Goal: Complete application form

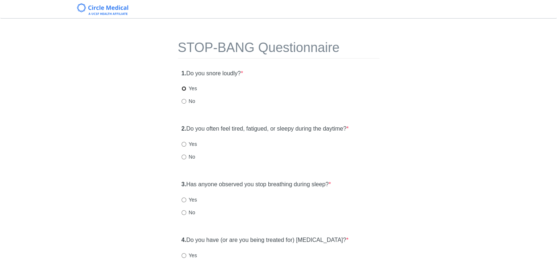
click at [183, 89] on input "Yes" at bounding box center [184, 88] width 5 height 5
radio input "true"
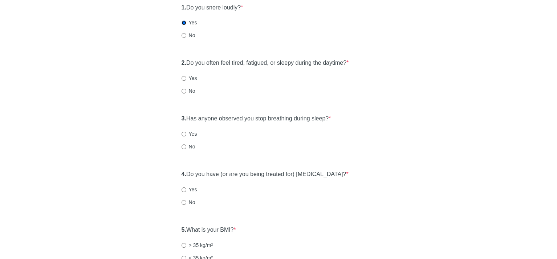
scroll to position [73, 0]
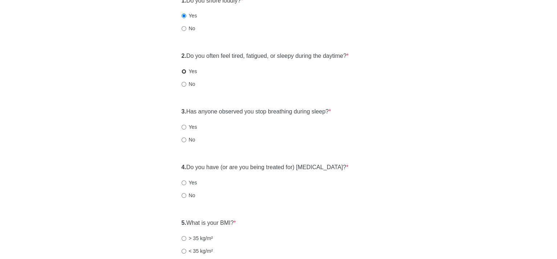
click at [185, 70] on input "Yes" at bounding box center [184, 71] width 5 height 5
radio input "true"
click at [182, 141] on input "No" at bounding box center [184, 139] width 5 height 5
radio input "true"
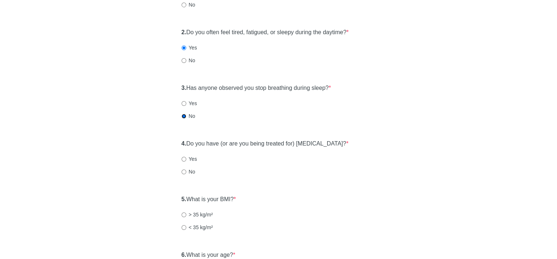
scroll to position [109, 0]
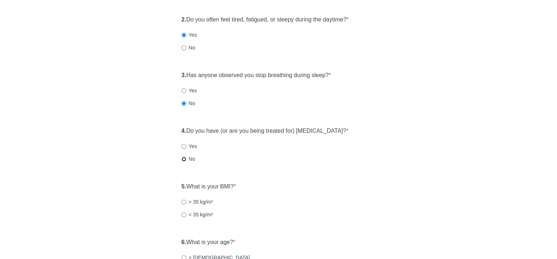
click at [183, 159] on input "No" at bounding box center [184, 159] width 5 height 5
radio input "true"
click at [183, 145] on input "Yes" at bounding box center [184, 146] width 5 height 5
radio input "true"
click at [180, 200] on div "5. What is your BMI? * > 35 kg/m² < 35 kg/m²" at bounding box center [279, 204] width 202 height 50
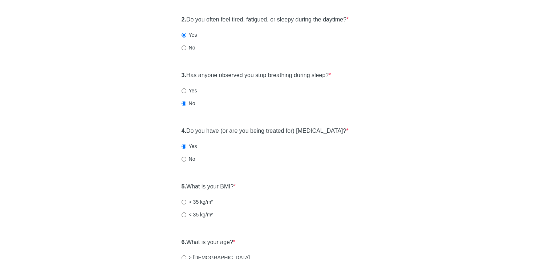
scroll to position [145, 0]
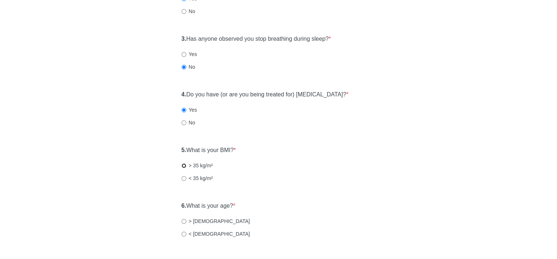
click at [183, 165] on input "> 35 kg/m²" at bounding box center [184, 165] width 5 height 5
radio input "true"
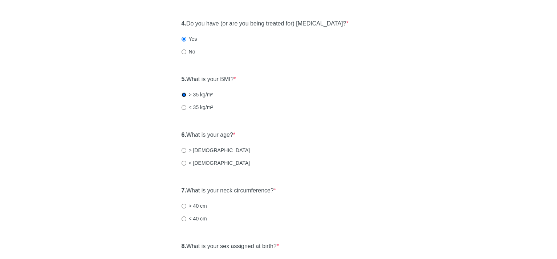
scroll to position [218, 0]
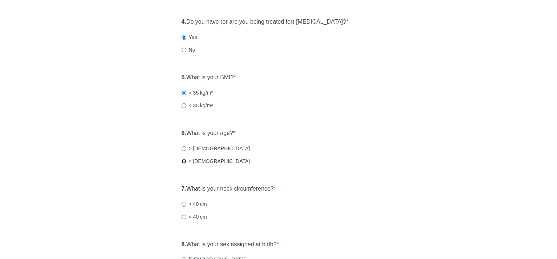
click at [183, 161] on input "< [DEMOGRAPHIC_DATA]" at bounding box center [184, 161] width 5 height 5
radio input "true"
click at [183, 216] on input "< 40 cm" at bounding box center [184, 216] width 5 height 5
radio input "true"
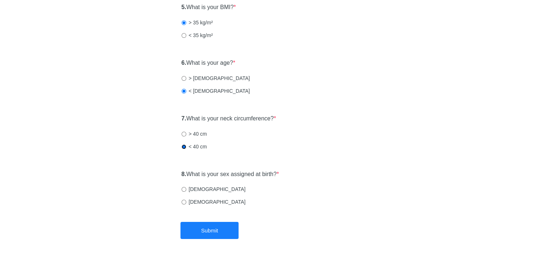
scroll to position [291, 0]
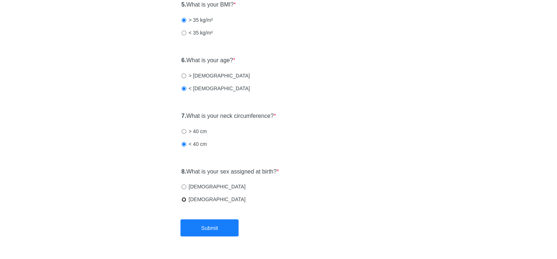
click at [183, 200] on input "[DEMOGRAPHIC_DATA]" at bounding box center [184, 199] width 5 height 5
radio input "true"
click at [217, 224] on button "Submit" at bounding box center [210, 227] width 58 height 17
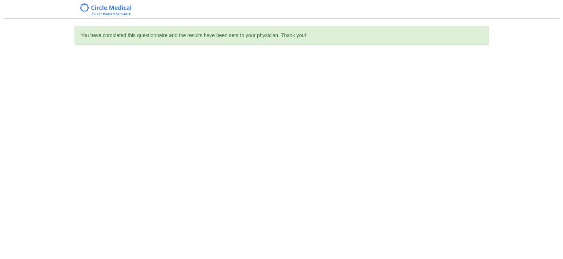
scroll to position [0, 0]
